Goal: Task Accomplishment & Management: Manage account settings

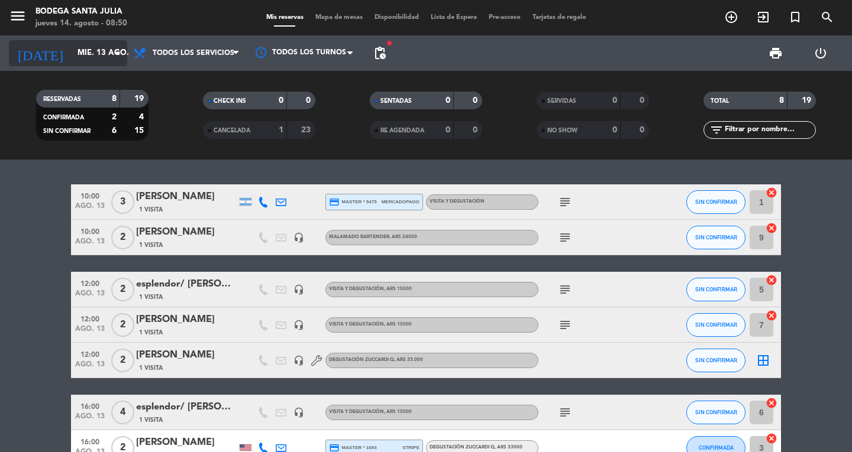
click at [89, 48] on input "mié. 13 ago." at bounding box center [124, 53] width 104 height 21
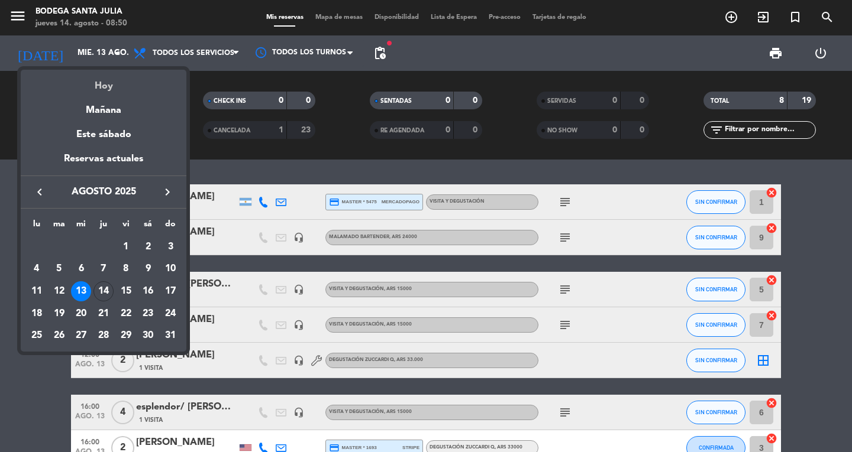
click at [140, 78] on div "Hoy" at bounding box center [104, 82] width 166 height 24
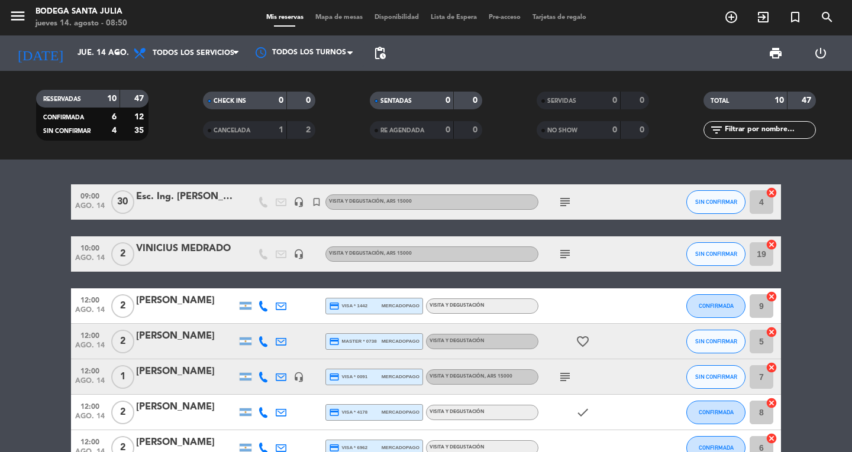
click at [558, 254] on icon "subject" at bounding box center [565, 254] width 14 height 14
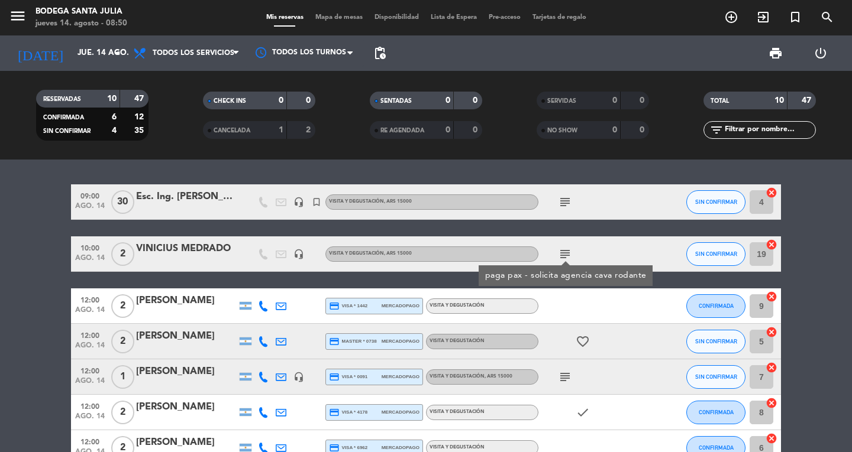
click at [558, 254] on icon "subject" at bounding box center [565, 254] width 14 height 14
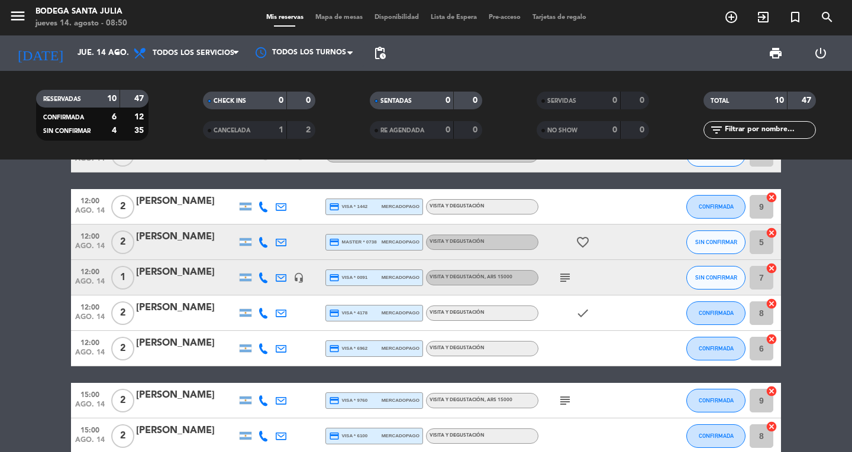
scroll to position [118, 0]
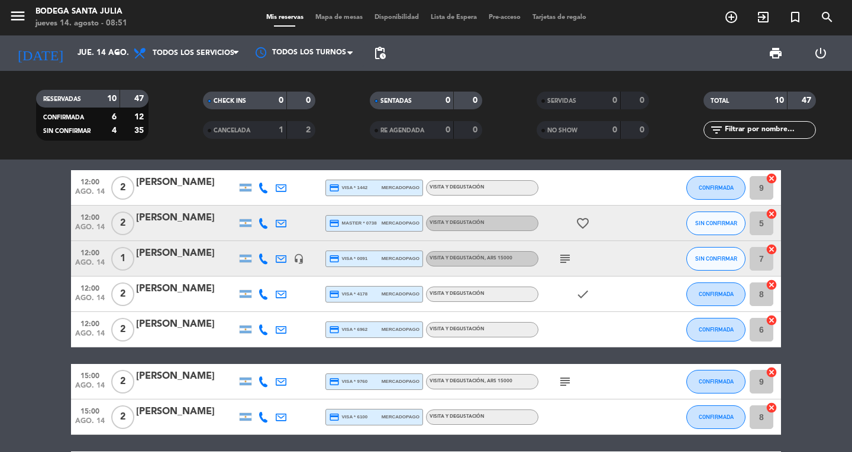
click at [767, 51] on span "print" at bounding box center [776, 53] width 24 height 24
click at [775, 50] on span "print" at bounding box center [775, 53] width 14 height 14
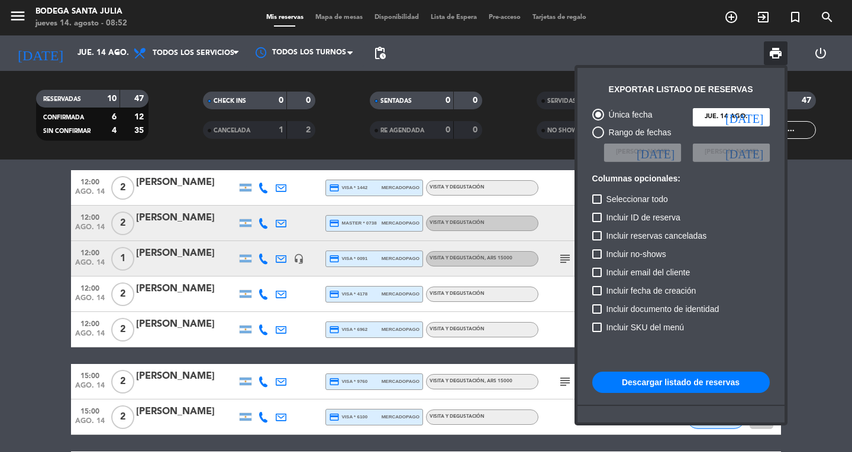
click at [784, 54] on span "print" at bounding box center [776, 53] width 24 height 24
click at [671, 382] on button "Descargar listado de reservas" at bounding box center [680, 382] width 177 height 21
click at [218, 189] on div at bounding box center [426, 226] width 852 height 452
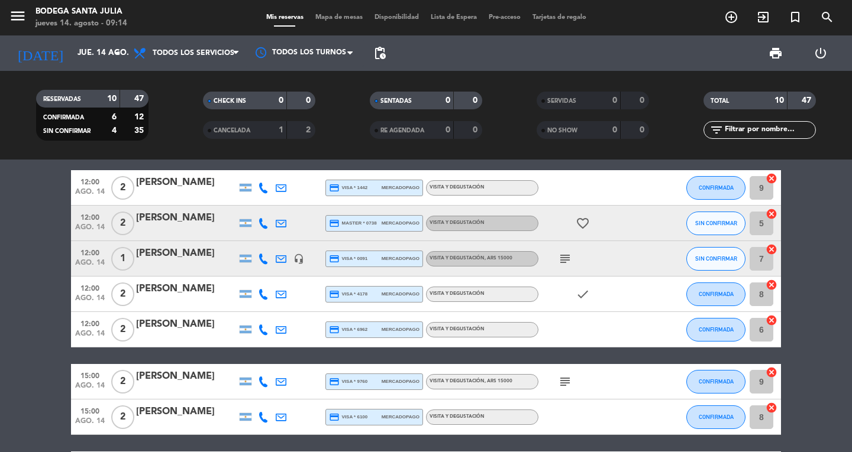
scroll to position [0, 0]
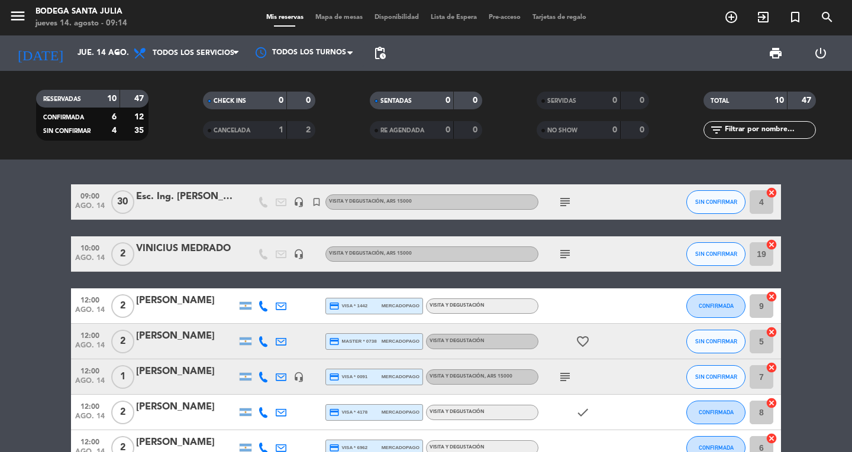
click at [225, 204] on div "Esc. Ing. [PERSON_NAME]." at bounding box center [186, 196] width 101 height 15
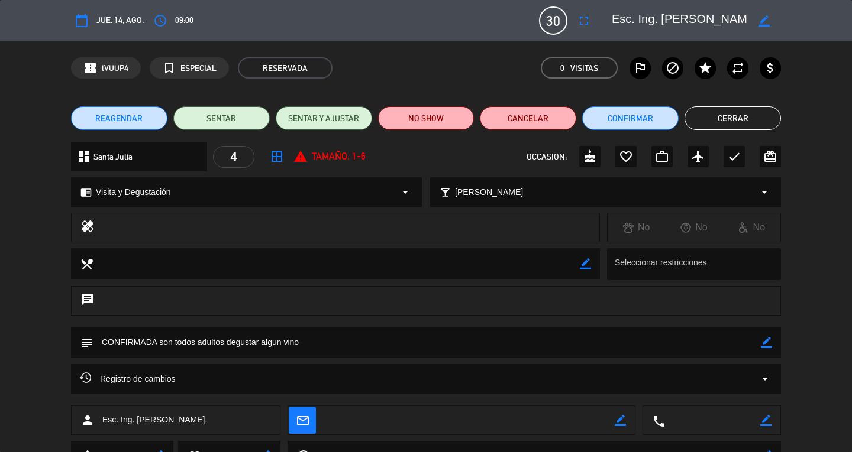
click at [741, 117] on button "Cerrar" at bounding box center [732, 118] width 96 height 24
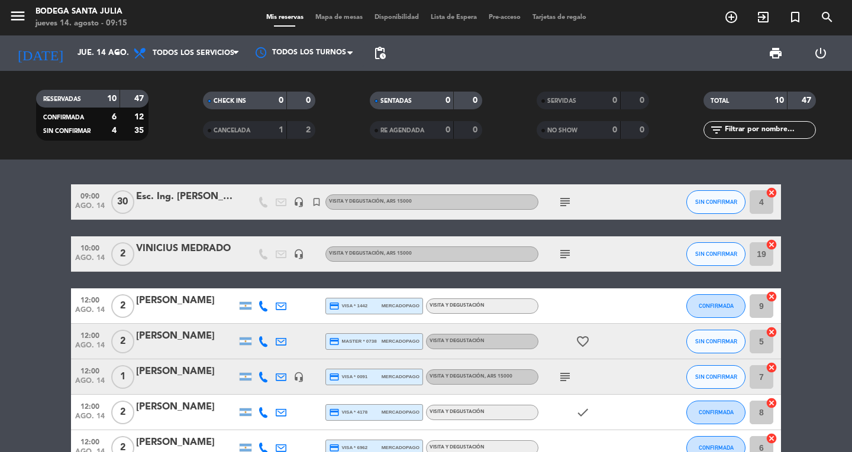
click at [569, 203] on icon "subject" at bounding box center [565, 202] width 14 height 14
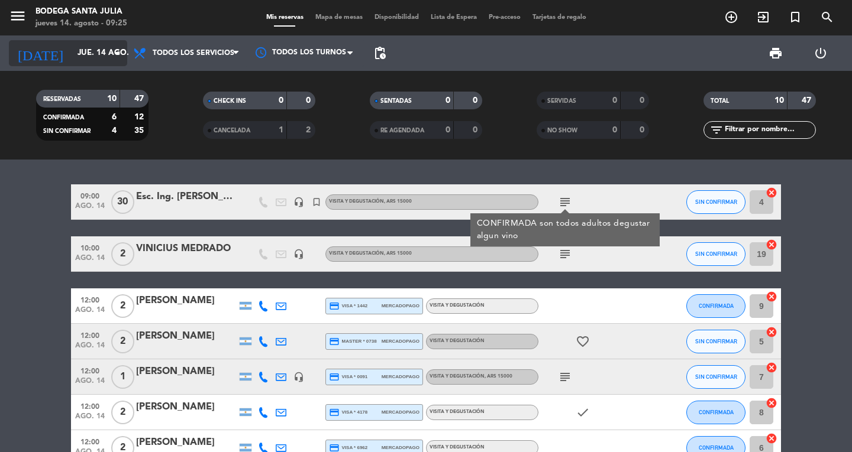
click at [111, 57] on icon "arrow_drop_down" at bounding box center [117, 53] width 14 height 14
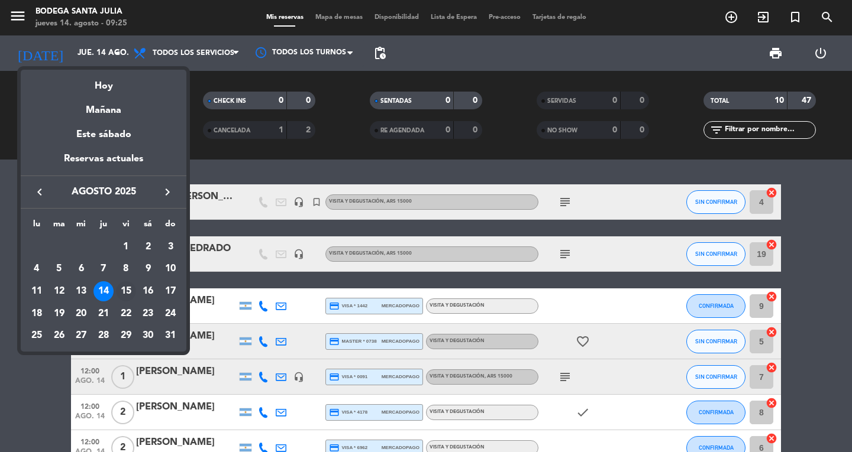
click at [128, 287] on div "15" at bounding box center [126, 292] width 20 height 20
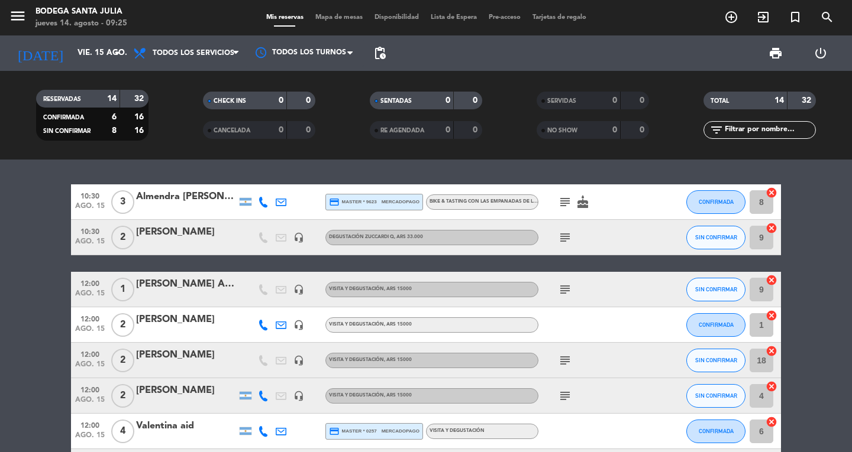
click at [565, 238] on icon "subject" at bounding box center [565, 238] width 14 height 14
click at [19, 19] on icon "menu" at bounding box center [18, 16] width 18 height 18
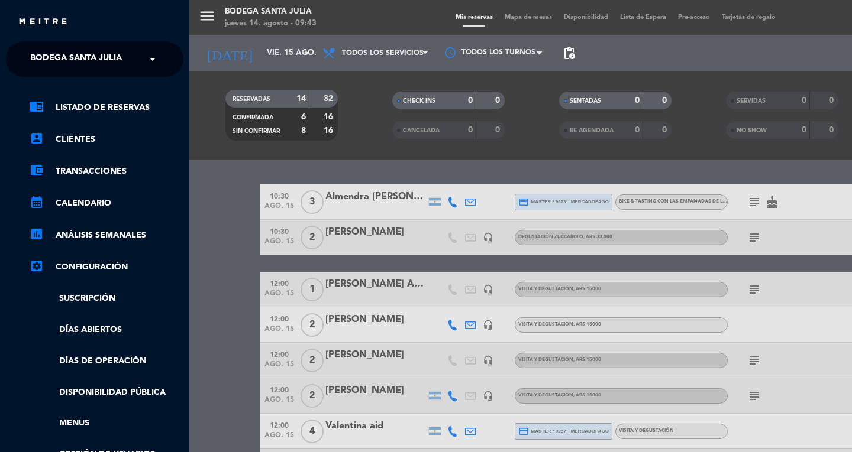
click at [157, 56] on span at bounding box center [155, 59] width 20 height 25
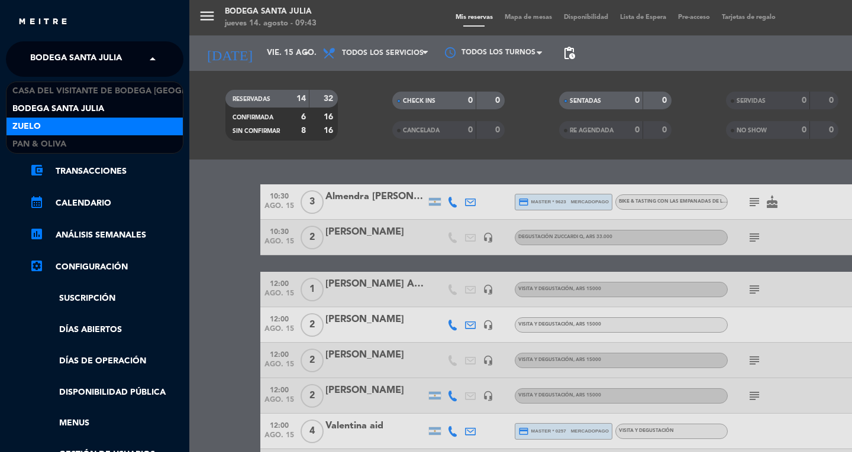
click at [77, 125] on div "Zuelo" at bounding box center [95, 127] width 176 height 18
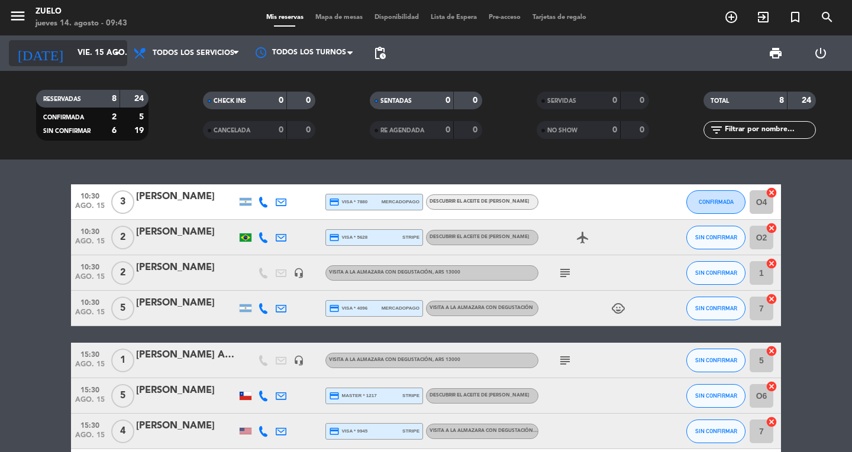
click at [109, 49] on input "vie. 15 ago." at bounding box center [124, 53] width 104 height 21
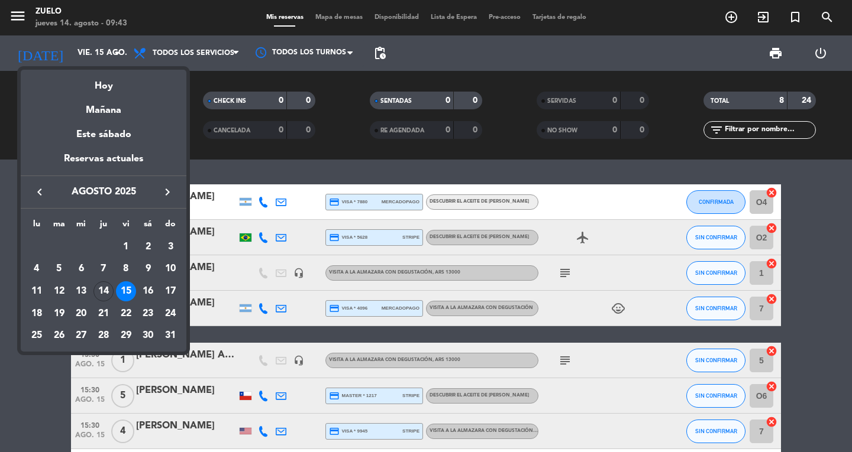
drag, startPoint x: 106, startPoint y: 290, endPoint x: 275, endPoint y: 232, distance: 178.1
click at [108, 289] on div "14" at bounding box center [103, 292] width 20 height 20
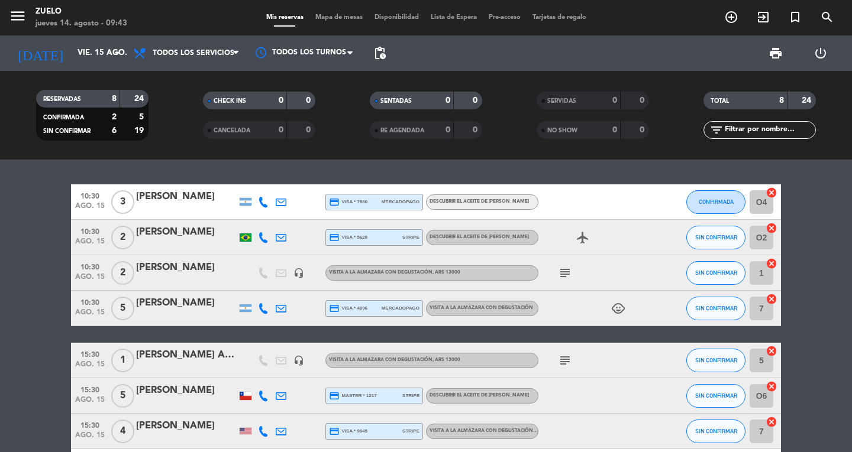
type input "jue. 14 ago."
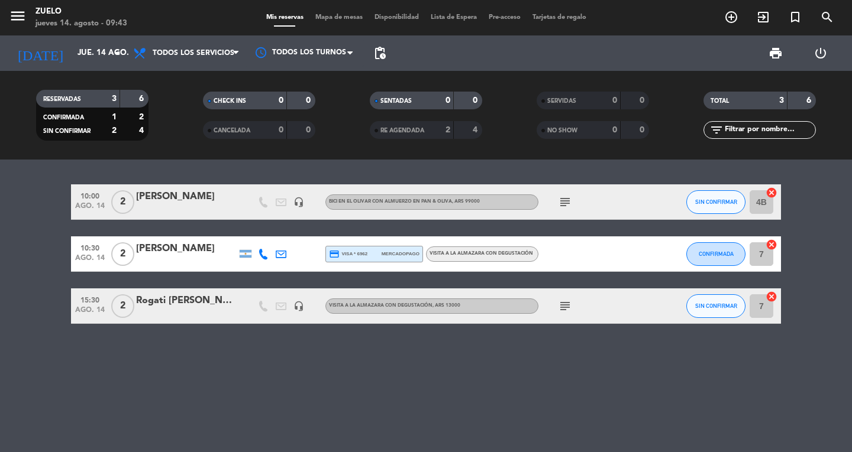
click at [564, 199] on icon "subject" at bounding box center [565, 202] width 14 height 14
drag, startPoint x: 20, startPoint y: 16, endPoint x: 69, endPoint y: 17, distance: 48.5
click at [26, 15] on icon "menu" at bounding box center [18, 16] width 18 height 18
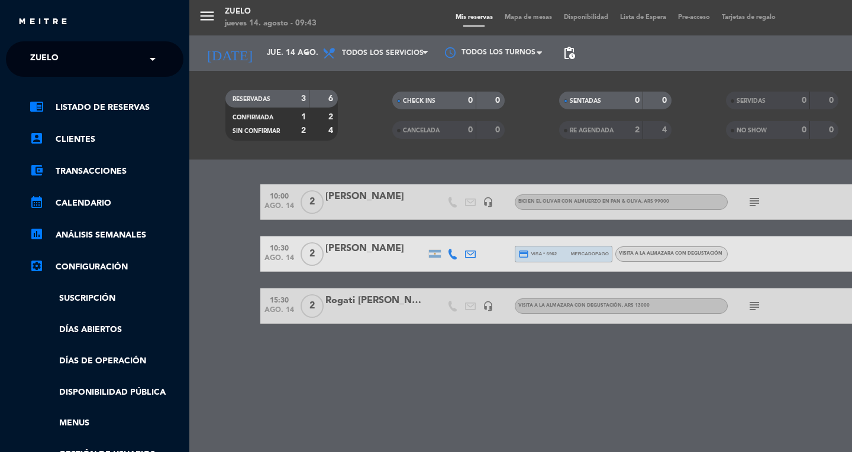
drag, startPoint x: 153, startPoint y: 60, endPoint x: 170, endPoint y: 64, distance: 17.6
click at [167, 63] on ng-select "× Zuelo ×" at bounding box center [94, 58] width 177 height 35
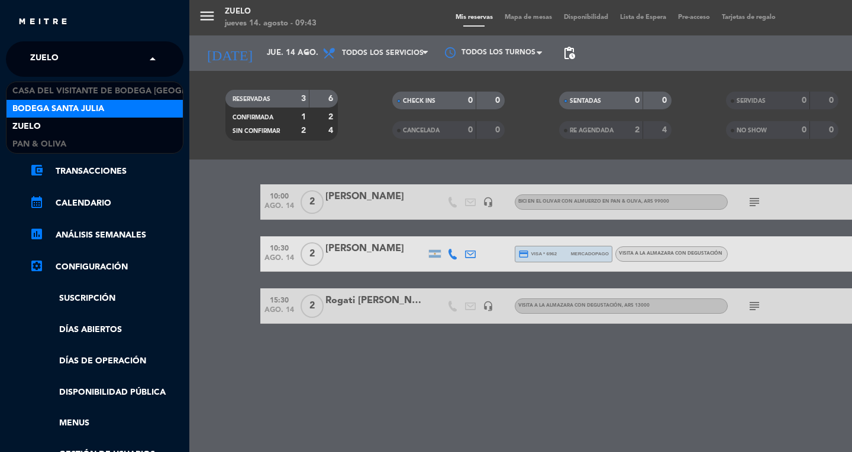
click at [104, 105] on span "Bodega Santa Julia" at bounding box center [58, 109] width 92 height 14
